Goal: Task Accomplishment & Management: Use online tool/utility

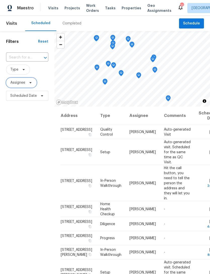
click at [26, 84] on span "Assignee" at bounding box center [21, 83] width 31 height 10
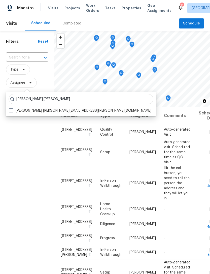
type input "Julian.murray"
click at [43, 111] on label "Julian Murray julian.murray@opendoor.com" at bounding box center [80, 110] width 142 height 5
click at [12, 111] on input "Julian Murray julian.murray@opendoor.com" at bounding box center [10, 109] width 3 height 3
checkbox input "true"
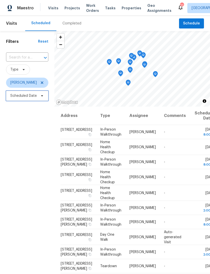
click at [30, 95] on span "Scheduled Date" at bounding box center [23, 95] width 26 height 5
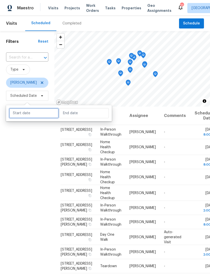
click at [32, 116] on input "text" at bounding box center [34, 113] width 50 height 10
select select "9"
select select "2025"
select select "10"
select select "2025"
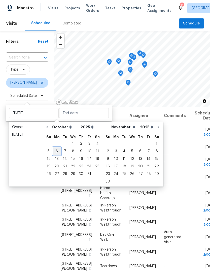
click at [57, 151] on div "6" at bounding box center [57, 150] width 8 height 7
type input "Mon, Oct 06"
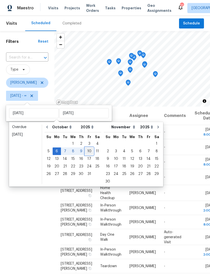
click at [89, 153] on div "10" at bounding box center [89, 150] width 8 height 7
type input "Fri, Oct 10"
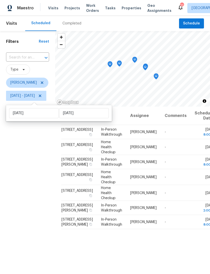
click at [12, 198] on div "Filters Reset ​ Type Julian Murray Mon, Oct 06 - Fri, Oct 10" at bounding box center [27, 178] width 55 height 294
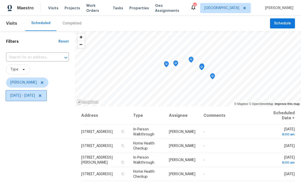
click at [42, 94] on icon at bounding box center [40, 96] width 4 height 4
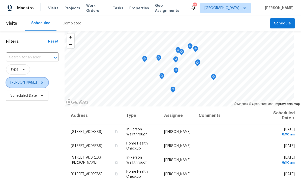
click at [40, 82] on icon at bounding box center [42, 83] width 4 height 4
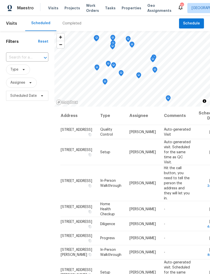
click at [26, 60] on input "text" at bounding box center [20, 58] width 28 height 8
type input "3135 s m"
click at [19, 72] on li "3135 S Mojave Rd Apt 152, Las Vegas, NV 89121" at bounding box center [27, 69] width 42 height 8
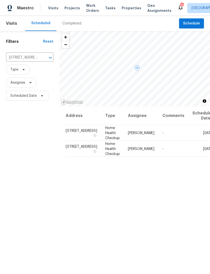
click at [0, 0] on icon at bounding box center [0, 0] width 0 height 0
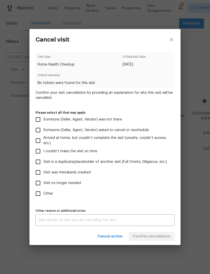
click at [73, 174] on span "Visit was mistakenly created" at bounding box center [66, 172] width 47 height 5
click at [43, 174] on input "Visit was mistakenly created" at bounding box center [38, 172] width 11 height 11
checkbox input "true"
click at [159, 235] on span "Confirm cancellation" at bounding box center [152, 236] width 38 height 6
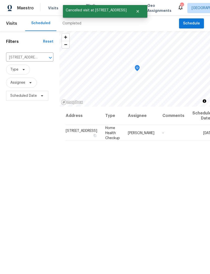
click at [42, 57] on icon "Clear" at bounding box center [43, 57] width 3 height 3
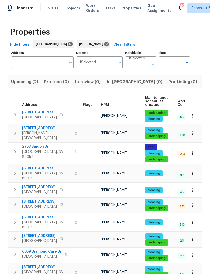
click at [193, 151] on icon "button" at bounding box center [192, 153] width 5 height 5
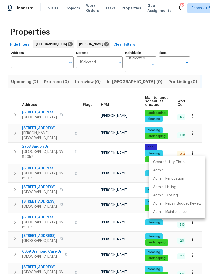
click at [175, 212] on p "Admin: Maintenance" at bounding box center [169, 211] width 33 height 5
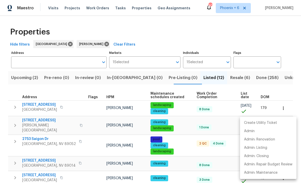
click at [38, 135] on div at bounding box center [150, 91] width 301 height 183
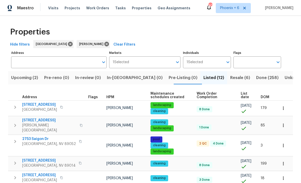
click at [38, 136] on span "2753 Saigon Dr" at bounding box center [49, 138] width 54 height 5
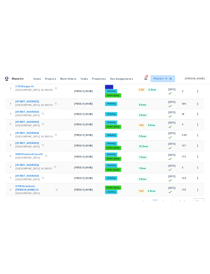
scroll to position [119, 0]
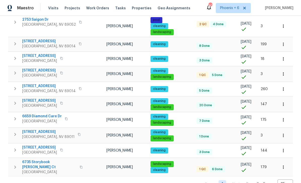
click at [210, 138] on icon "button" at bounding box center [282, 135] width 5 height 5
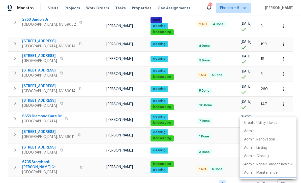
click at [210, 174] on p "Admin: Maintenance" at bounding box center [260, 172] width 33 height 5
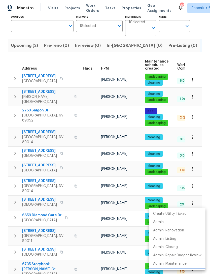
scroll to position [0, 0]
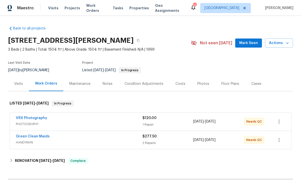
click at [35, 138] on link "Green Clean Maids" at bounding box center [33, 137] width 34 height 4
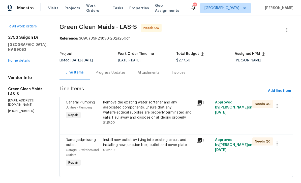
click at [160, 111] on div "Remove the existing water softener and any associated components. Ensure that a…" at bounding box center [148, 110] width 90 height 20
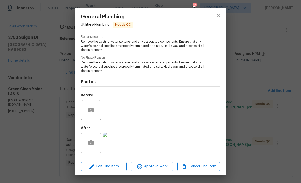
scroll to position [54, 0]
click at [110, 145] on img at bounding box center [113, 143] width 20 height 20
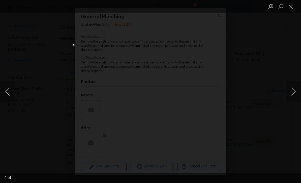
click at [292, 7] on button "Close lightbox" at bounding box center [290, 6] width 10 height 9
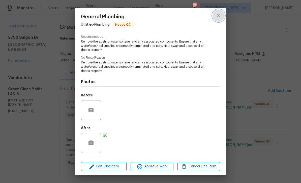
click at [220, 16] on icon "close" at bounding box center [218, 16] width 6 height 6
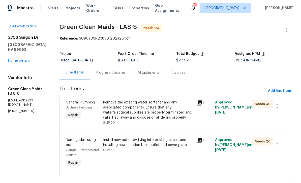
click at [144, 146] on div "Install new outlet by tying into existing circuit and installing new junction b…" at bounding box center [148, 142] width 90 height 10
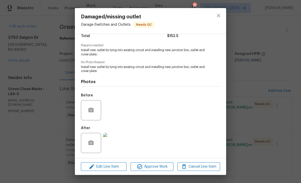
scroll to position [46, 0]
click at [116, 143] on img at bounding box center [113, 143] width 20 height 20
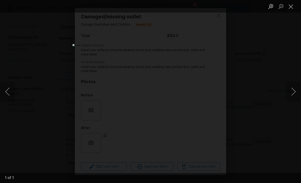
click at [292, 5] on button "Close lightbox" at bounding box center [290, 6] width 10 height 9
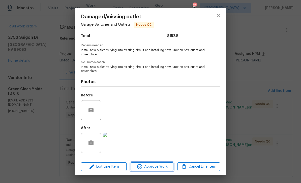
click at [148, 170] on button "Approve Work" at bounding box center [151, 166] width 43 height 9
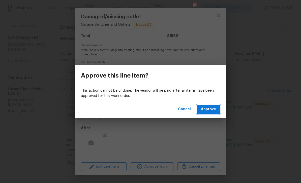
click at [209, 107] on span "Approve" at bounding box center [208, 109] width 15 height 6
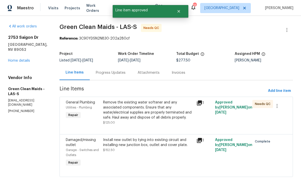
click at [168, 112] on div "Remove the existing water softener and any associated components. Ensure that a…" at bounding box center [148, 110] width 90 height 20
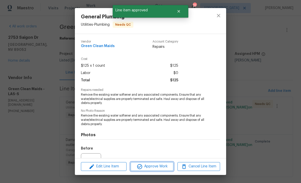
click at [159, 167] on span "Approve Work" at bounding box center [152, 166] width 40 height 6
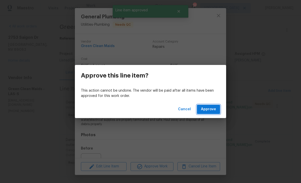
click at [212, 109] on span "Approve" at bounding box center [208, 109] width 15 height 6
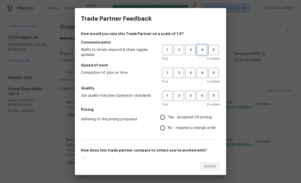
click at [199, 49] on span "4" at bounding box center [201, 50] width 9 height 6
click at [202, 71] on span "4" at bounding box center [201, 73] width 9 height 6
click at [203, 99] on button "4" at bounding box center [202, 96] width 10 height 10
click at [160, 121] on input "Yes - accepted OD pricing" at bounding box center [162, 117] width 11 height 11
radio input "true"
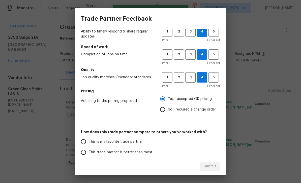
scroll to position [58, 0]
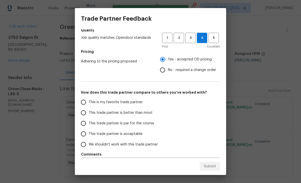
click at [101, 114] on span "This trade partner is better than most" at bounding box center [121, 112] width 64 height 5
click at [89, 114] on input "This trade partner is better than most" at bounding box center [83, 112] width 11 height 11
click at [208, 165] on span "Submit" at bounding box center [209, 166] width 12 height 6
radio input "true"
